Goal: Task Accomplishment & Management: Complete application form

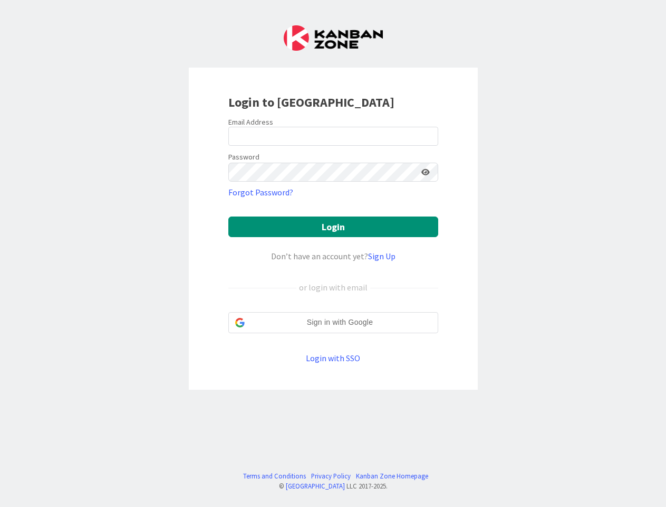
click at [333, 253] on div "Don’t have an account yet? Sign Up" at bounding box center [333, 256] width 210 height 13
click at [426, 172] on icon at bounding box center [426, 171] width 8 height 7
click at [334, 226] on button "Login" at bounding box center [333, 226] width 210 height 21
